Goal: Communication & Community: Answer question/provide support

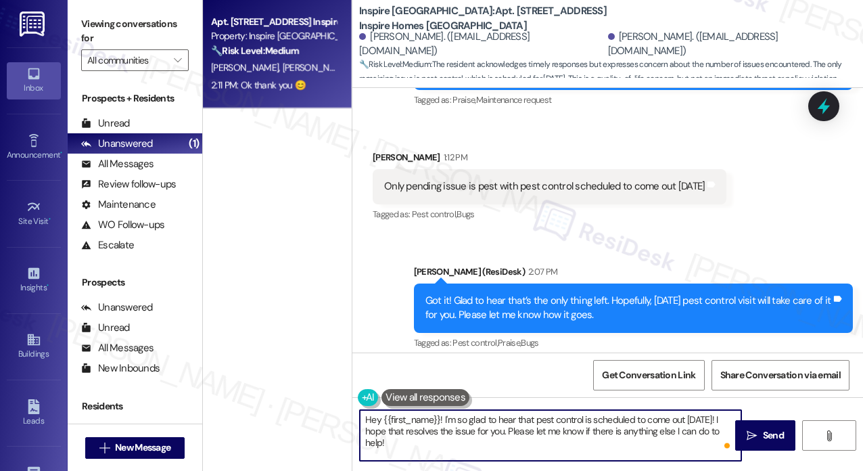
scroll to position [3247, 0]
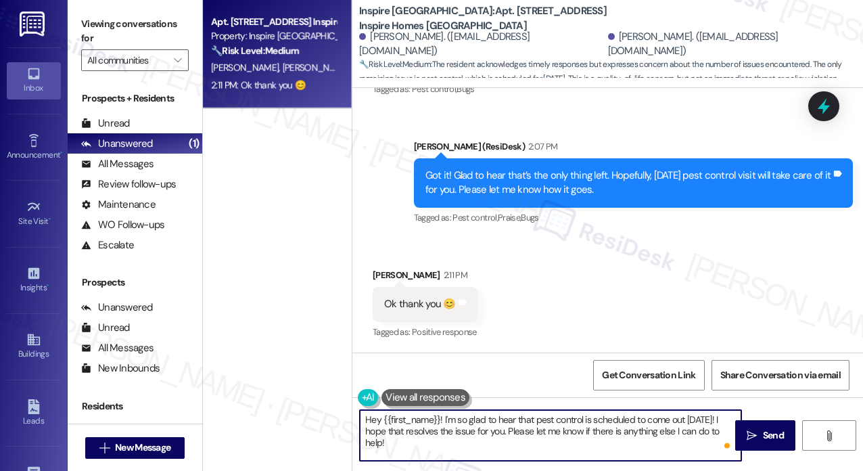
click at [488, 189] on div "Got it! Glad to hear that’s the only thing left. Hopefully, [DATE] pest control…" at bounding box center [629, 182] width 407 height 29
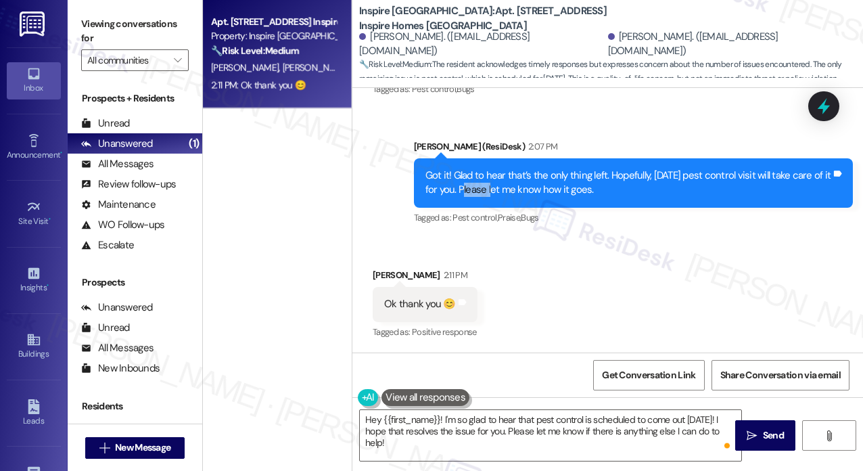
click at [488, 189] on div "Got it! Glad to hear that’s the only thing left. Hopefully, [DATE] pest control…" at bounding box center [629, 182] width 407 height 29
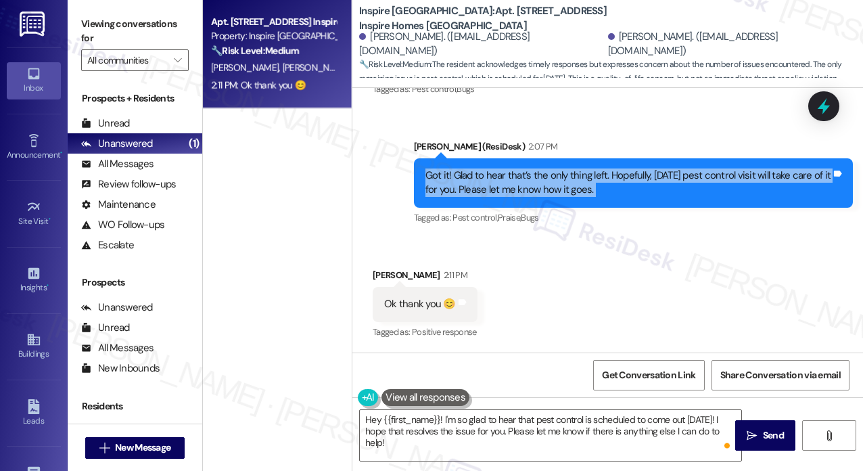
click at [488, 189] on div "Got it! Glad to hear that’s the only thing left. Hopefully, [DATE] pest control…" at bounding box center [629, 182] width 407 height 29
click at [470, 175] on div "Got it! Glad to hear that’s the only thing left. Hopefully, [DATE] pest control…" at bounding box center [629, 182] width 407 height 29
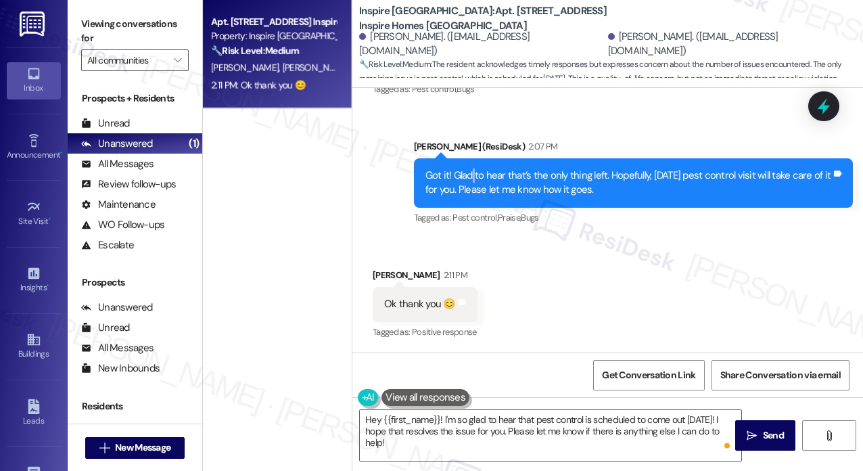
click at [470, 175] on div "Got it! Glad to hear that’s the only thing left. Hopefully, [DATE] pest control…" at bounding box center [629, 182] width 407 height 29
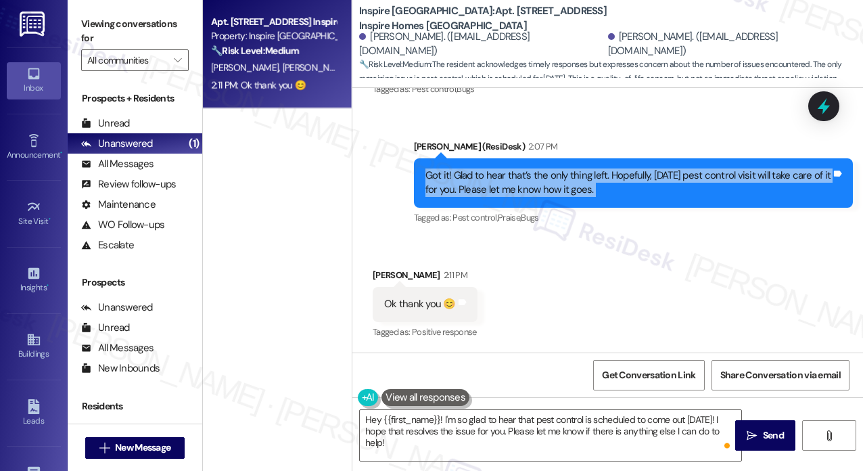
click at [470, 175] on div "Got it! Glad to hear that’s the only thing left. Hopefully, [DATE] pest control…" at bounding box center [629, 182] width 407 height 29
click at [455, 426] on textarea "Hey {{first_name}}! I'm so glad to hear that pest control is scheduled to come …" at bounding box center [551, 435] width 382 height 51
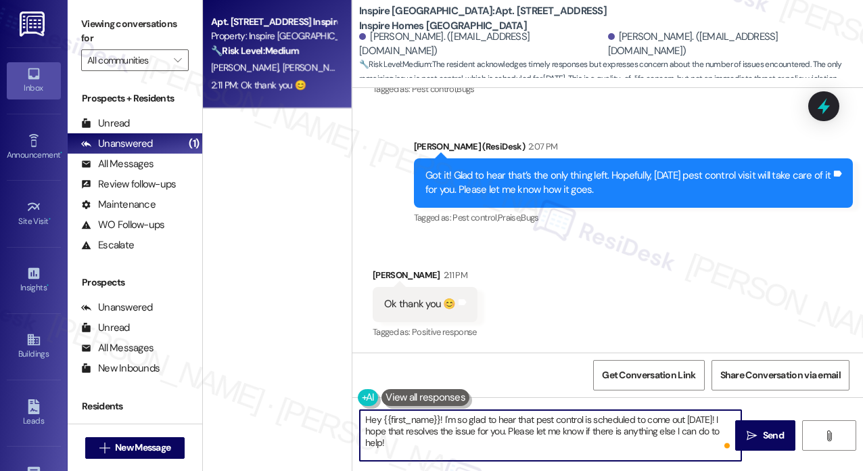
click at [455, 426] on textarea "Hey {{first_name}}! I'm so glad to hear that pest control is scheduled to come …" at bounding box center [551, 435] width 382 height 51
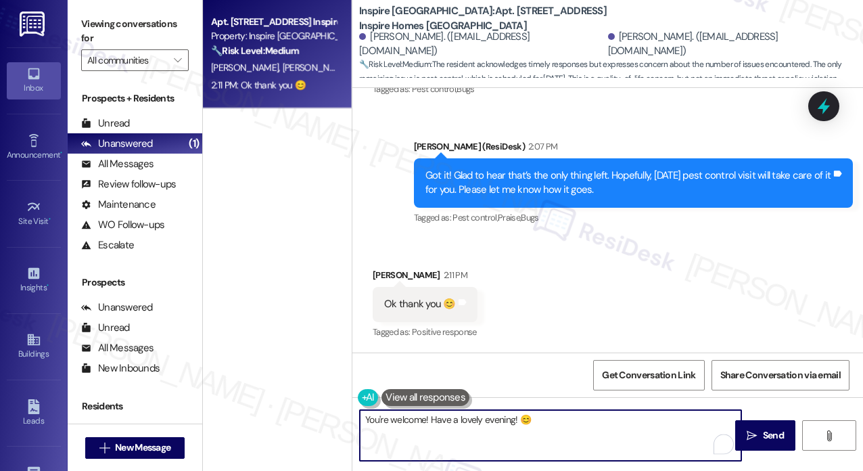
click at [566, 424] on textarea "You're welcome! Have a lovely evening! 😊" at bounding box center [551, 435] width 382 height 51
click at [514, 418] on textarea "You're welcome! Have a lovely evening! 😊" at bounding box center [551, 435] width 382 height 51
type textarea "You're welcome! Have a lovely evening 😊"
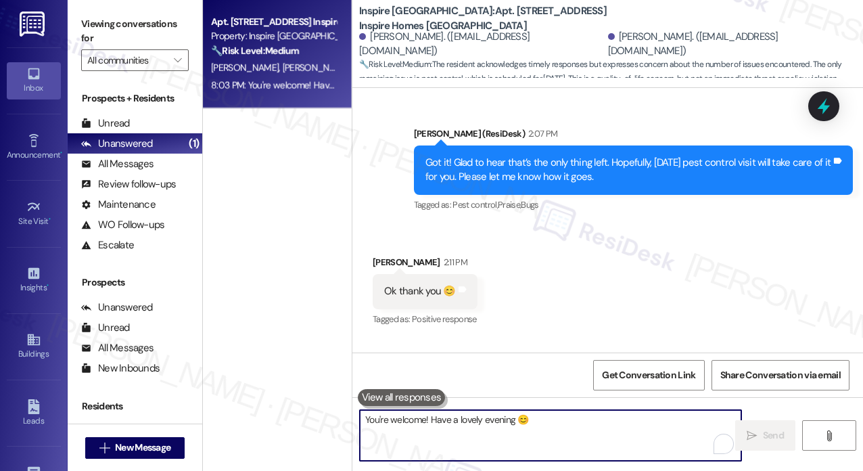
scroll to position [3341, 0]
